Goal: Task Accomplishment & Management: Use online tool/utility

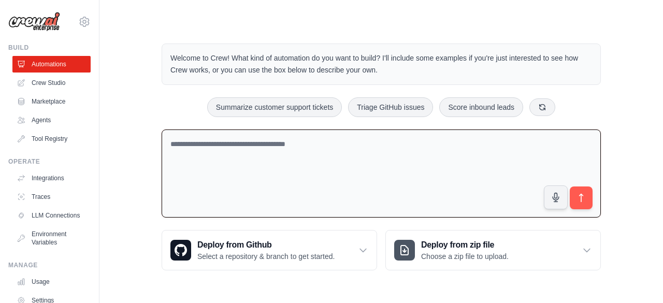
click at [287, 171] on textarea at bounding box center [381, 174] width 439 height 89
paste textarea "**********"
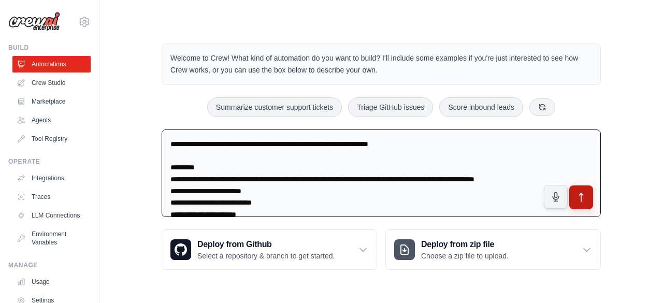
type textarea "**********"
click at [586, 199] on icon "submit" at bounding box center [581, 197] width 11 height 11
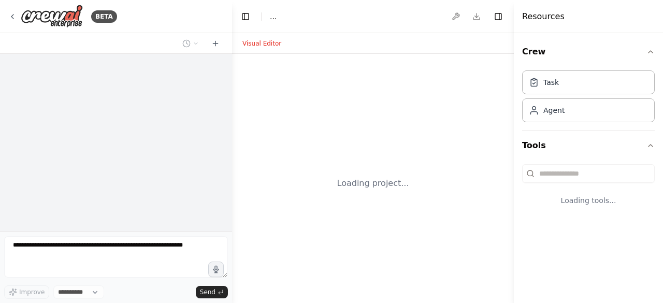
select select "****"
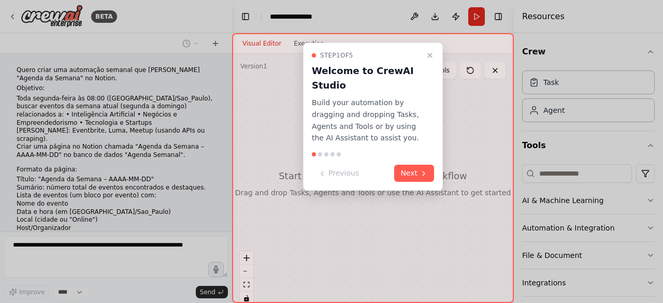
scroll to position [224, 0]
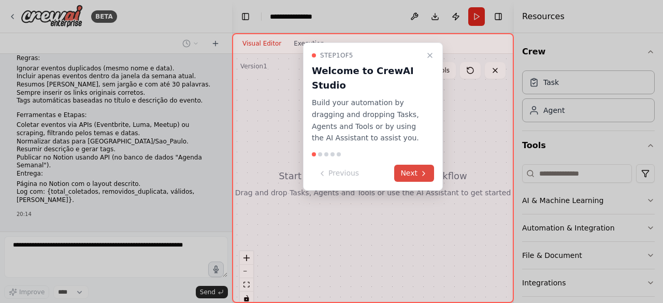
click at [413, 170] on button "Next" at bounding box center [414, 173] width 40 height 17
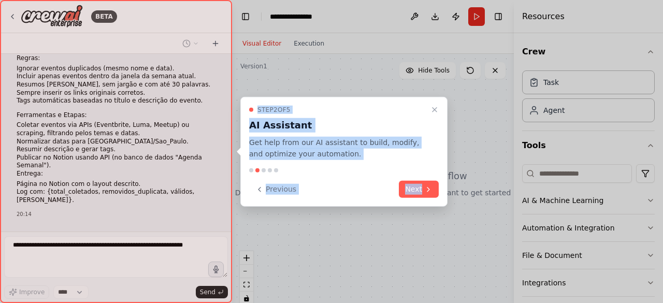
click at [413, 170] on div at bounding box center [344, 170] width 190 height 4
click at [419, 184] on button "Next" at bounding box center [419, 189] width 40 height 17
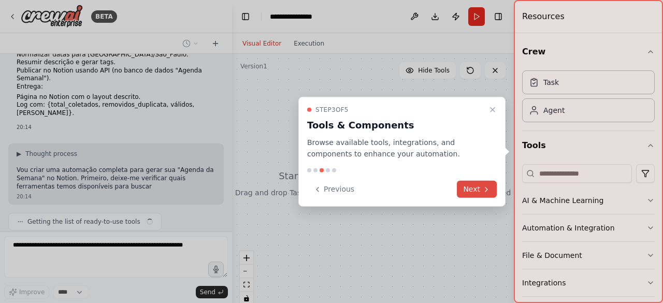
scroll to position [319, 0]
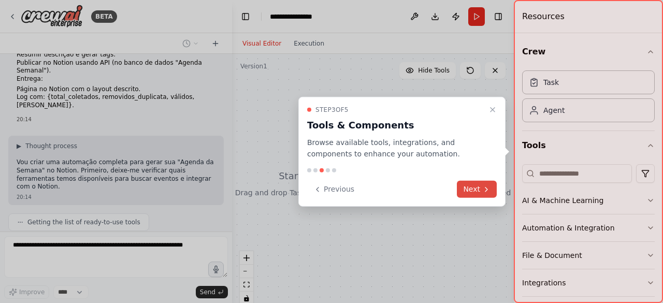
click at [465, 185] on button "Next" at bounding box center [477, 189] width 40 height 17
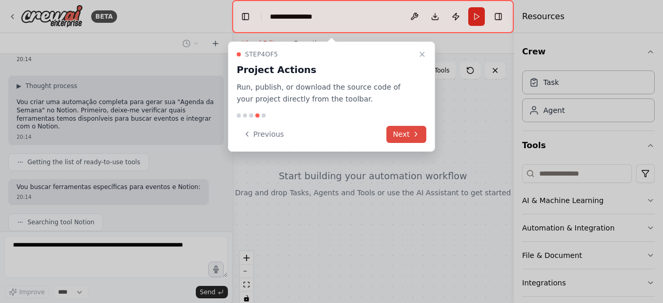
scroll to position [405, 0]
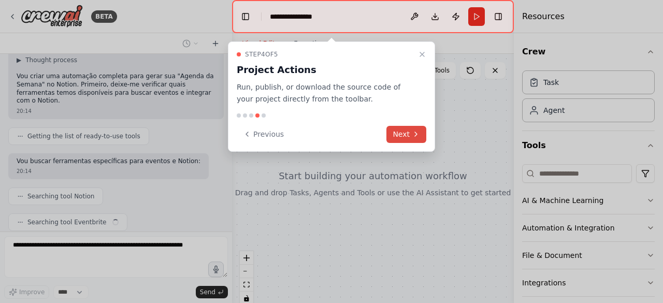
click at [409, 131] on button "Next" at bounding box center [407, 134] width 40 height 17
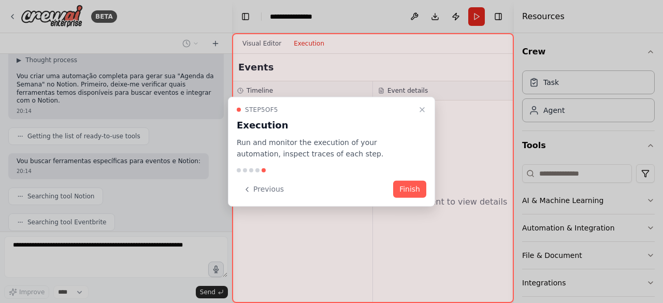
scroll to position [431, 0]
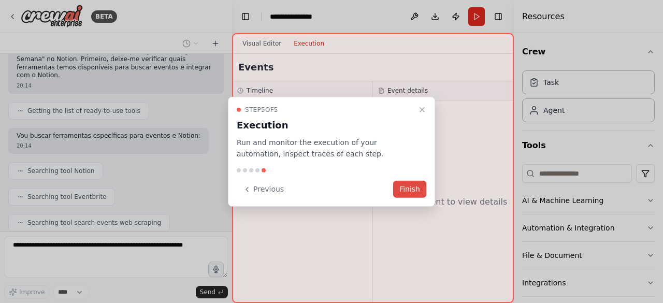
click at [405, 185] on button "Finish" at bounding box center [409, 189] width 33 height 17
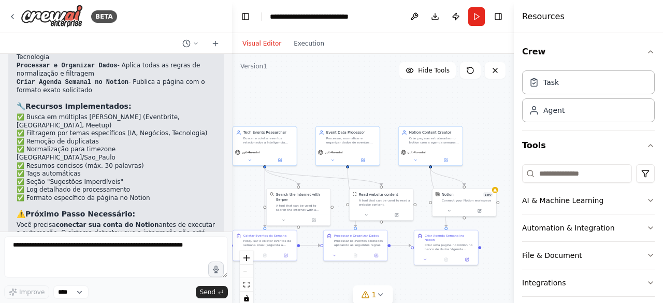
scroll to position [1212, 0]
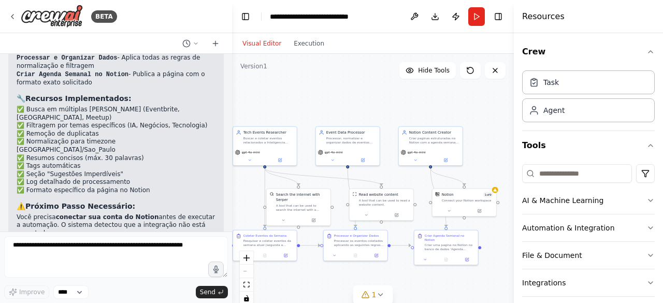
drag, startPoint x: 306, startPoint y: 190, endPoint x: 244, endPoint y: 186, distance: 62.4
click at [244, 186] on div ".deletable-edge-delete-btn { width: 20px; height: 20px; border: 0px solid #ffff…" at bounding box center [373, 183] width 282 height 259
click at [451, 211] on icon at bounding box center [449, 210] width 4 height 4
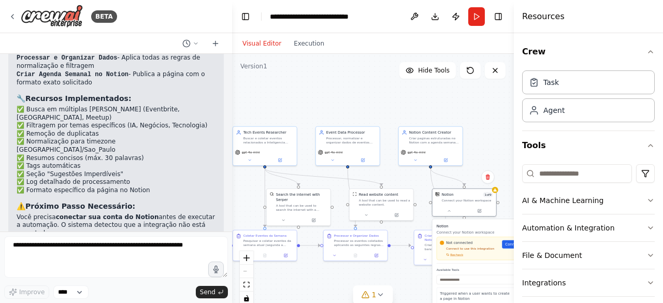
click at [512, 245] on button "Toggle Sidebar" at bounding box center [514, 151] width 8 height 303
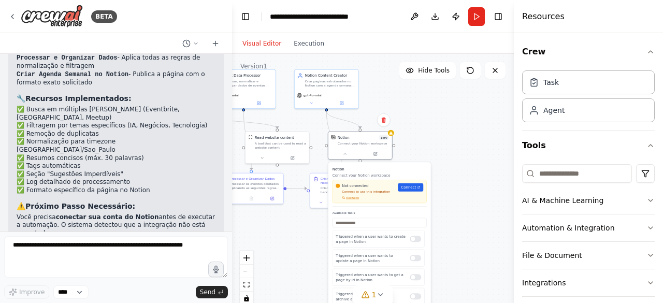
drag, startPoint x: 474, startPoint y: 145, endPoint x: 369, endPoint y: 88, distance: 119.2
click at [369, 88] on div ".deletable-edge-delete-btn { width: 20px; height: 20px; border: 0px solid #ffff…" at bounding box center [373, 183] width 282 height 259
click at [413, 189] on span "Connect" at bounding box center [408, 187] width 15 height 5
click at [440, 163] on div ".deletable-edge-delete-btn { width: 20px; height: 20px; border: 0px solid #ffff…" at bounding box center [373, 183] width 282 height 259
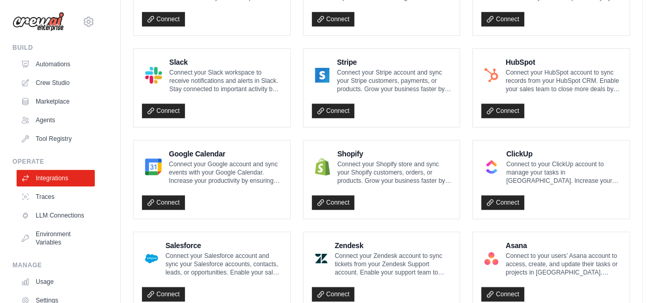
scroll to position [284, 0]
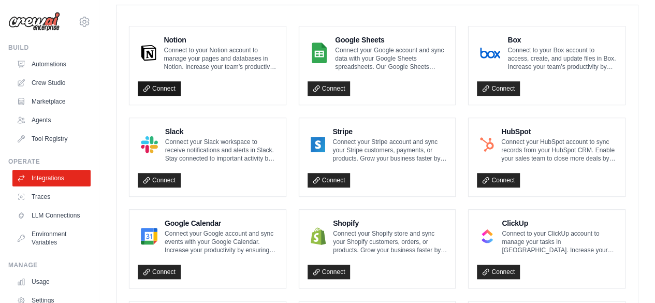
click at [168, 82] on link "Connect" at bounding box center [159, 88] width 43 height 15
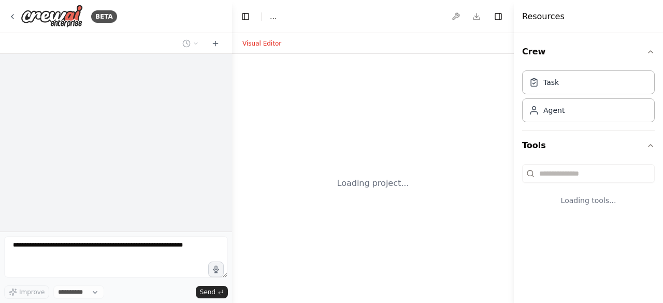
select select "****"
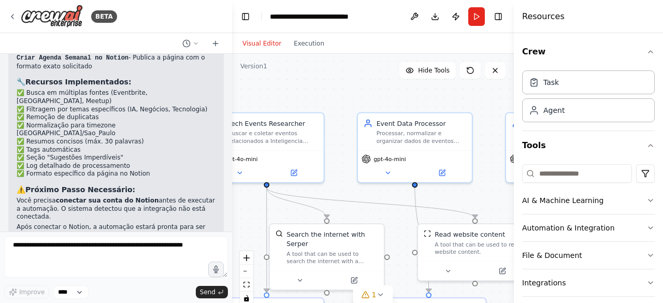
drag, startPoint x: 440, startPoint y: 217, endPoint x: 175, endPoint y: 149, distance: 273.7
click at [175, 149] on div "BETA Quero criar uma automação semanal que gere uma "Agenda da Semana" no Notio…" at bounding box center [331, 151] width 663 height 303
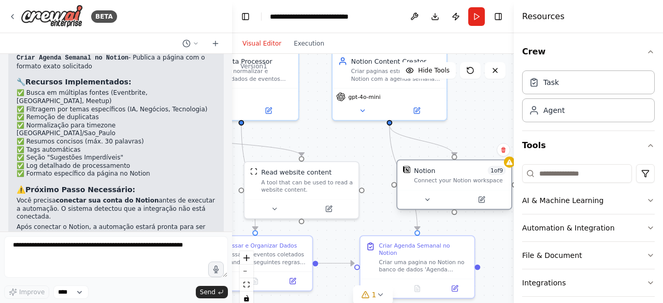
drag, startPoint x: 401, startPoint y: 203, endPoint x: 351, endPoint y: 178, distance: 55.2
click at [397, 190] on div at bounding box center [454, 199] width 114 height 19
drag, startPoint x: 367, startPoint y: 150, endPoint x: 407, endPoint y: 168, distance: 43.6
click at [407, 168] on div "Notion" at bounding box center [415, 170] width 21 height 9
click at [421, 173] on div "Notion" at bounding box center [415, 170] width 21 height 9
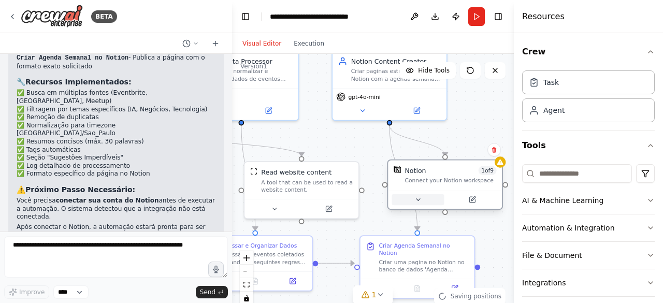
click at [434, 204] on button at bounding box center [418, 199] width 52 height 11
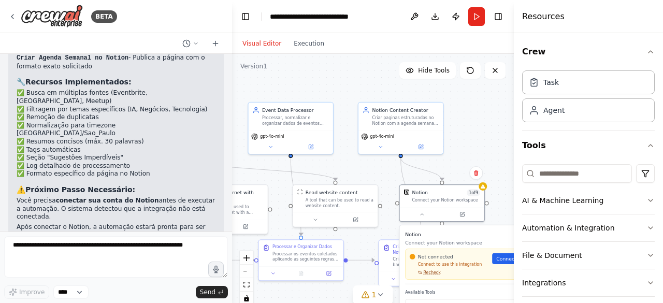
click at [434, 273] on span "Recheck" at bounding box center [431, 273] width 17 height 6
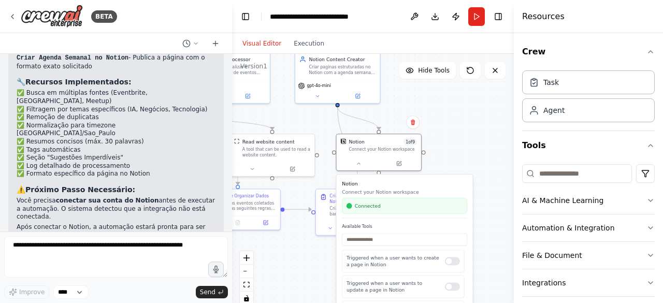
drag, startPoint x: 373, startPoint y: 174, endPoint x: 304, endPoint y: 117, distance: 89.4
click at [304, 117] on div ".deletable-edge-delete-btn { width: 20px; height: 20px; border: 0px solid #ffff…" at bounding box center [373, 183] width 282 height 259
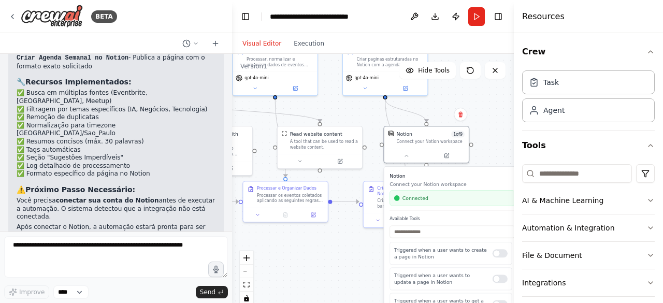
drag, startPoint x: 439, startPoint y: 118, endPoint x: 492, endPoint y: 117, distance: 53.4
click at [492, 117] on div ".deletable-edge-delete-btn { width: 20px; height: 20px; border: 0px solid #ffff…" at bounding box center [373, 183] width 282 height 259
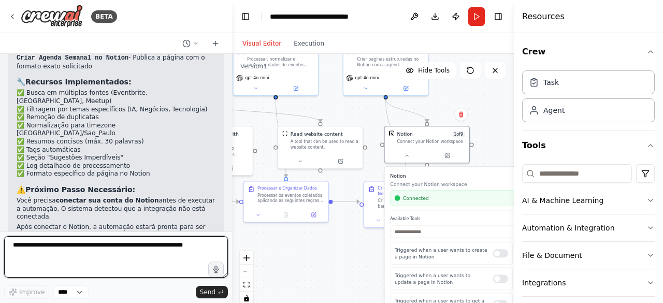
click at [139, 256] on textarea at bounding box center [116, 256] width 224 height 41
type textarea "*"
type textarea "**********"
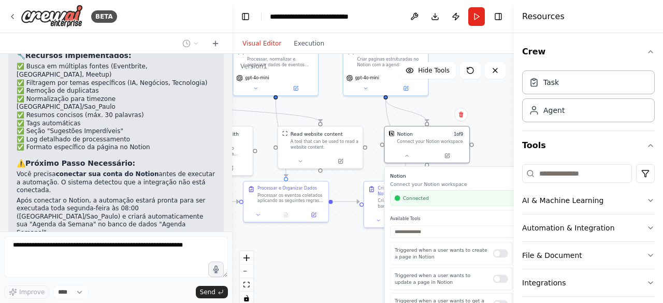
scroll to position [1274, 0]
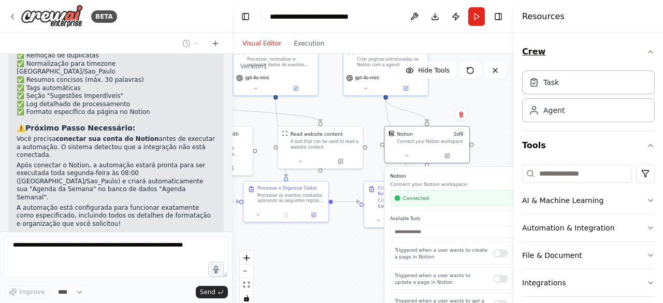
click at [647, 53] on icon "button" at bounding box center [651, 52] width 8 height 8
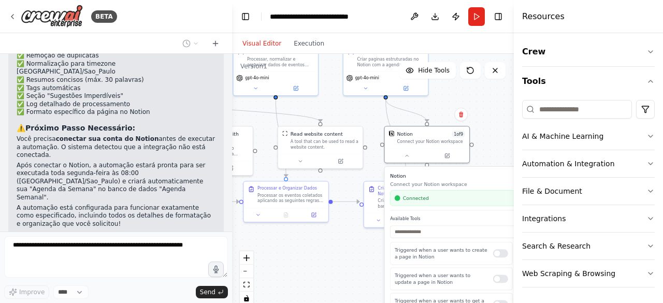
click at [510, 90] on button "Toggle Sidebar" at bounding box center [514, 151] width 8 height 303
click at [493, 105] on div ".deletable-edge-delete-btn { width: 20px; height: 20px; border: 0px solid #ffff…" at bounding box center [373, 183] width 282 height 259
click at [505, 109] on div ".deletable-edge-delete-btn { width: 20px; height: 20px; border: 0px solid #ffff…" at bounding box center [373, 183] width 282 height 259
click at [321, 286] on div ".deletable-edge-delete-btn { width: 20px; height: 20px; border: 0px solid #ffff…" at bounding box center [373, 183] width 282 height 259
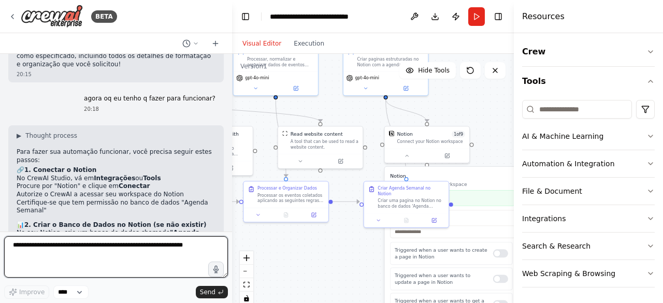
scroll to position [1434, 0]
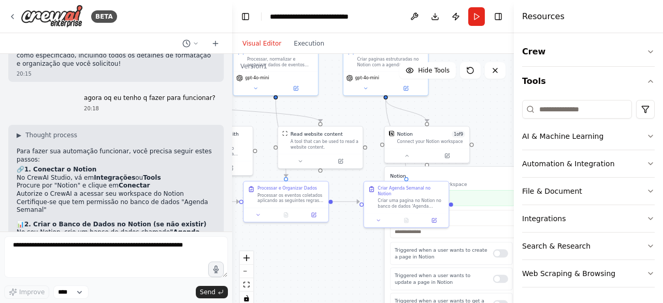
click at [136, 229] on p "No seu Notion, crie um banco de dados chamado "Agenda Semanal" com estas propri…" at bounding box center [116, 237] width 199 height 16
click at [105, 158] on div "▶ Thought process Para fazer sua automação funcionar, você precisa seguir estes…" at bounding box center [116, 303] width 199 height 345
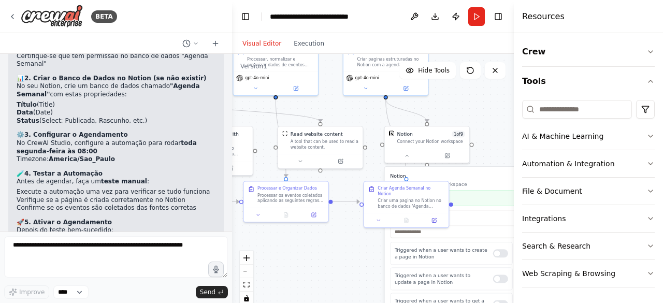
scroll to position [1580, 0]
drag, startPoint x: 85, startPoint y: 168, endPoint x: 88, endPoint y: 144, distance: 24.6
click at [88, 144] on div "▶ Thought process Para fazer sua automação funcionar, você precisa seguir estes…" at bounding box center [116, 156] width 199 height 345
click at [88, 226] on p "Depois do teste bem-sucedido:" at bounding box center [116, 230] width 199 height 8
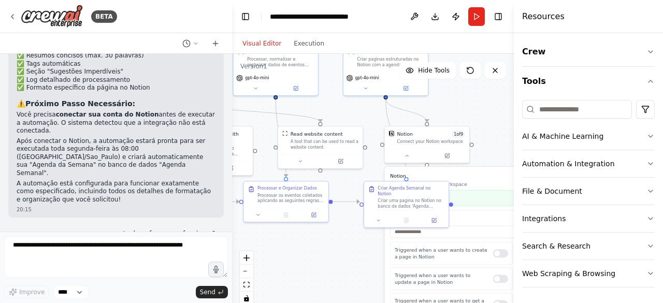
scroll to position [1604, 0]
